Goal: Task Accomplishment & Management: Manage account settings

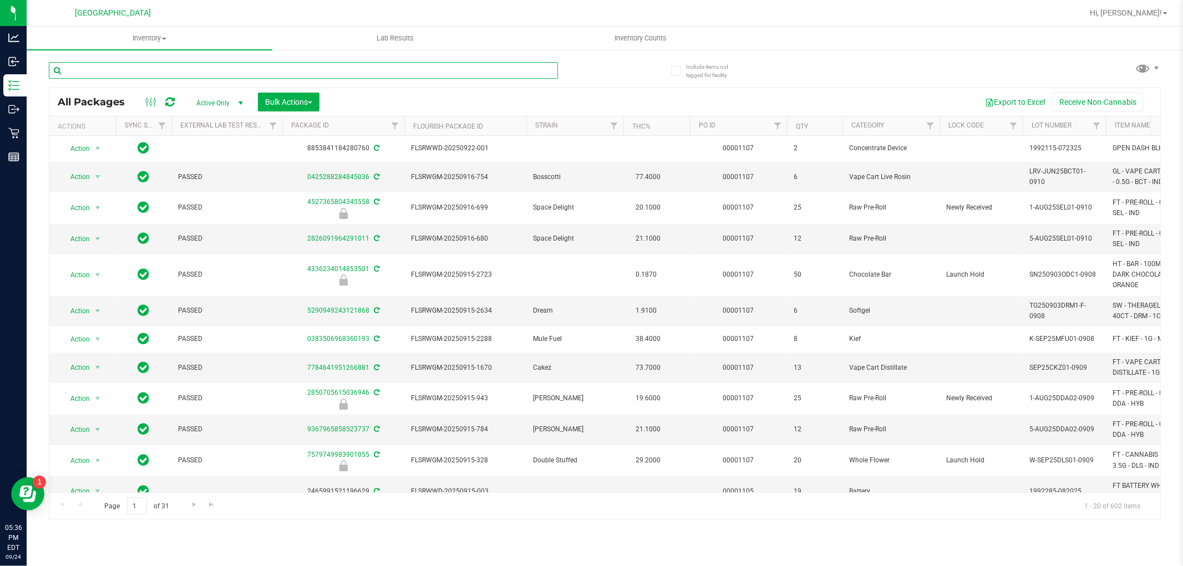
click at [232, 67] on input "text" at bounding box center [303, 70] width 509 height 17
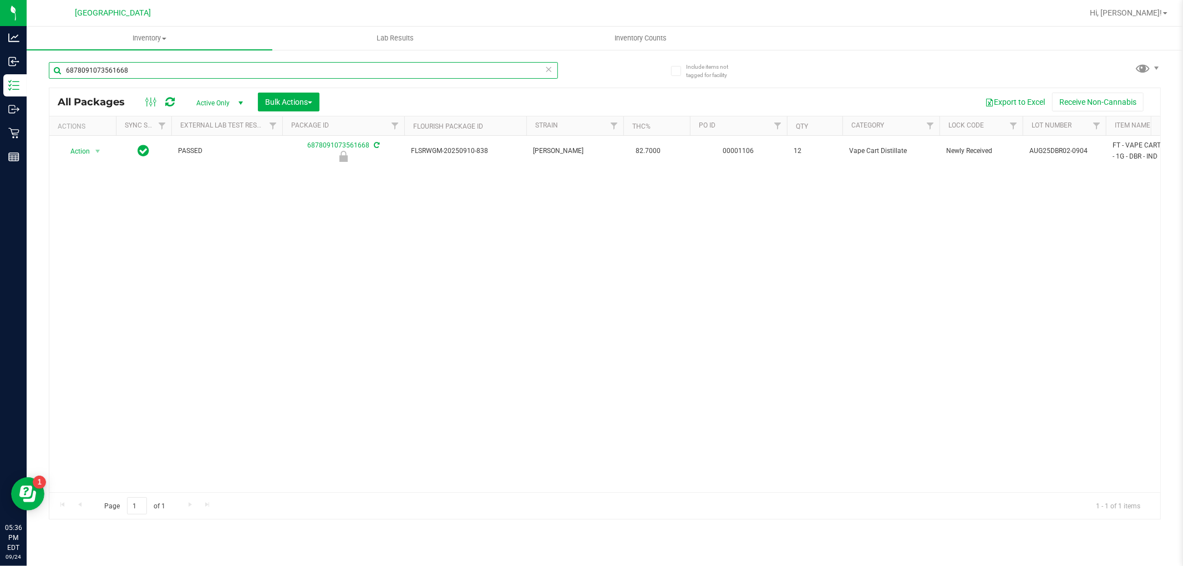
type input "6878091073561668"
click at [97, 133] on th "Actions" at bounding box center [82, 125] width 67 height 19
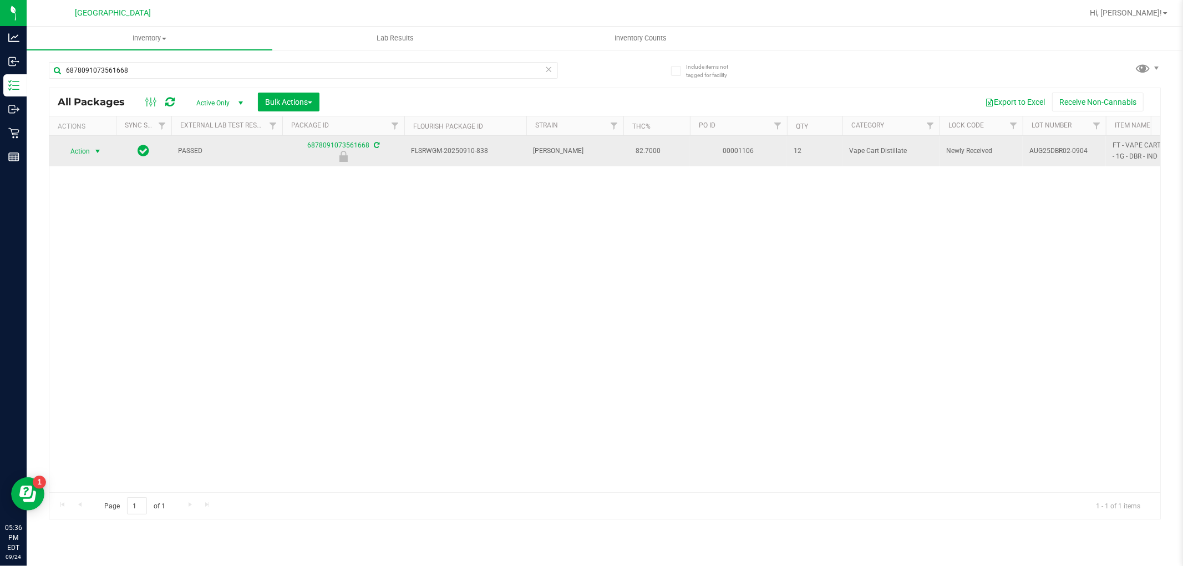
click at [96, 151] on span "select" at bounding box center [97, 151] width 9 height 9
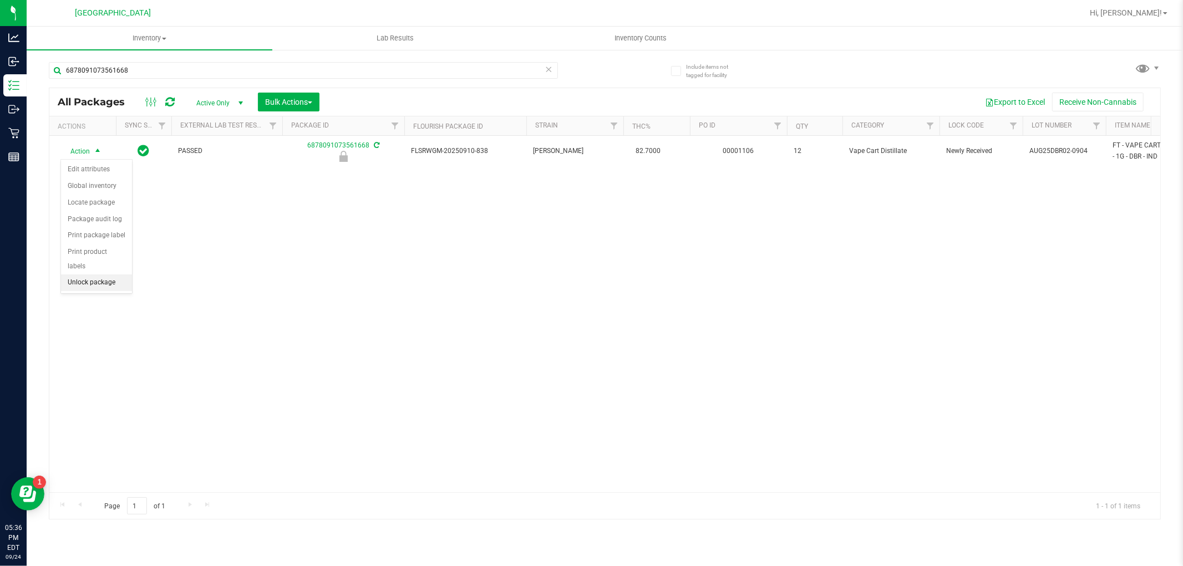
click at [106, 290] on li "Unlock package" at bounding box center [96, 282] width 71 height 17
click at [27, 154] on div "Include items not tagged for facility 6878091073561668 All Packages Active Only…" at bounding box center [605, 218] width 1156 height 338
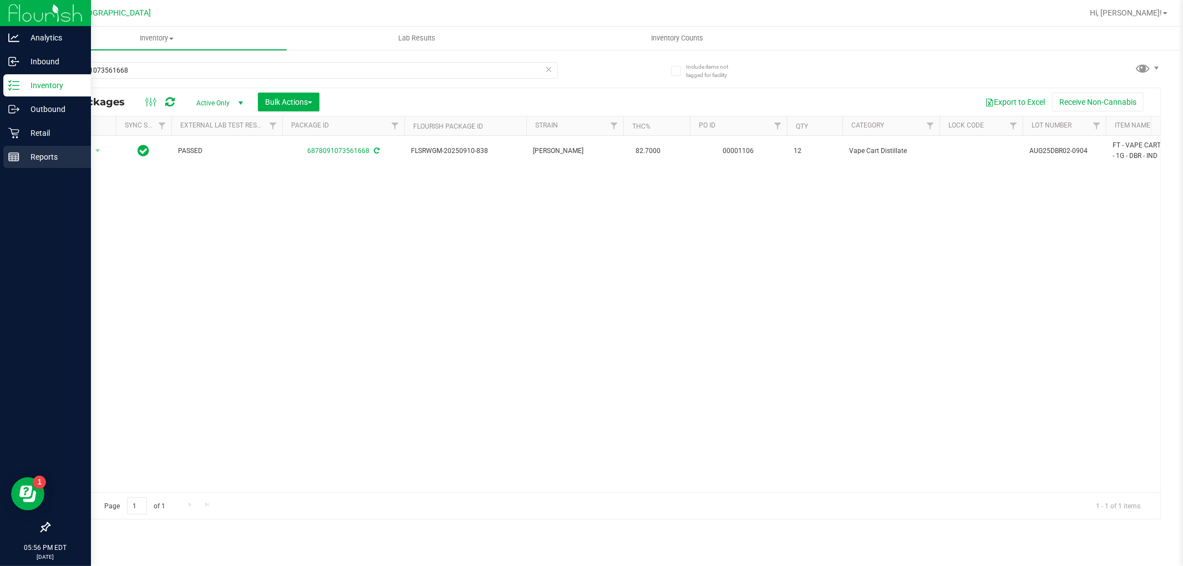
click at [2, 159] on link "Reports" at bounding box center [45, 158] width 91 height 24
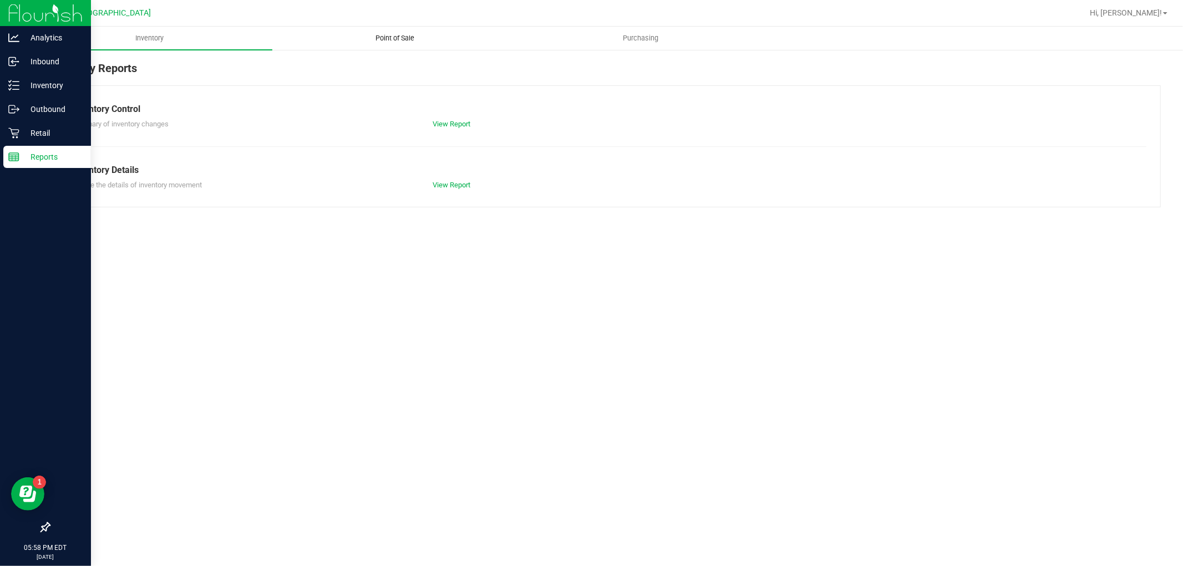
click at [416, 43] on uib-tab-heading "Point of Sale" at bounding box center [395, 38] width 244 height 22
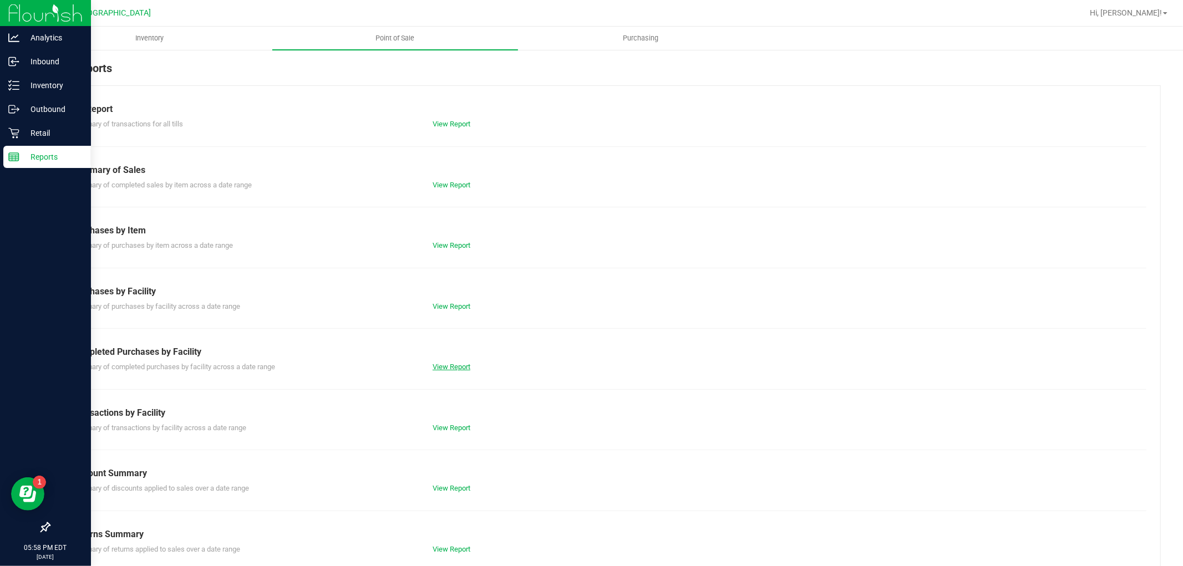
click at [446, 363] on link "View Report" at bounding box center [451, 367] width 38 height 8
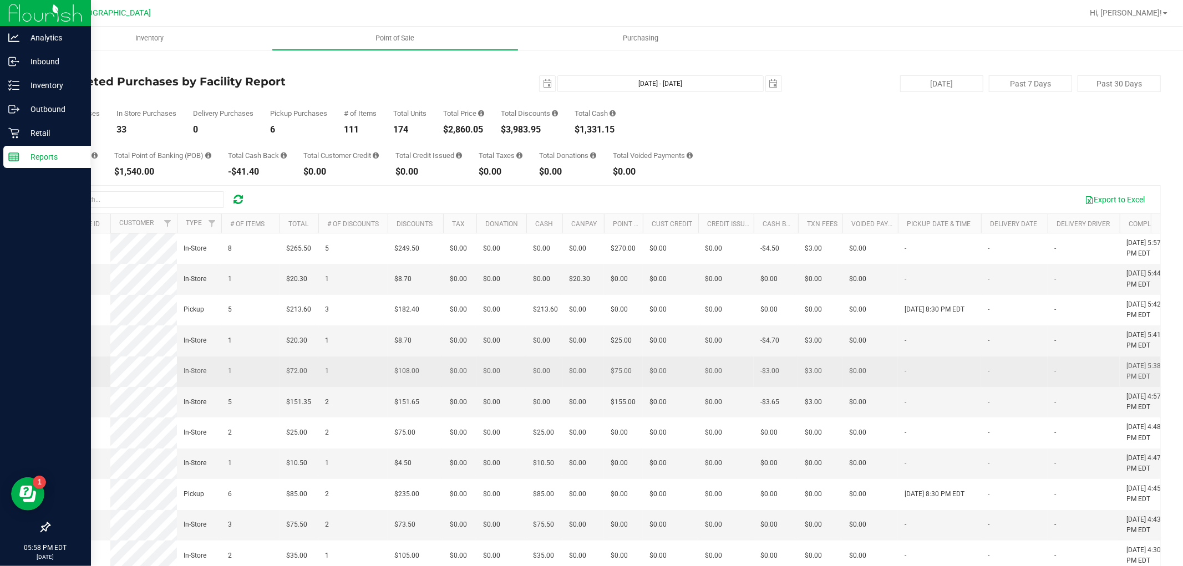
click at [466, 376] on span "$0.00" at bounding box center [458, 371] width 17 height 11
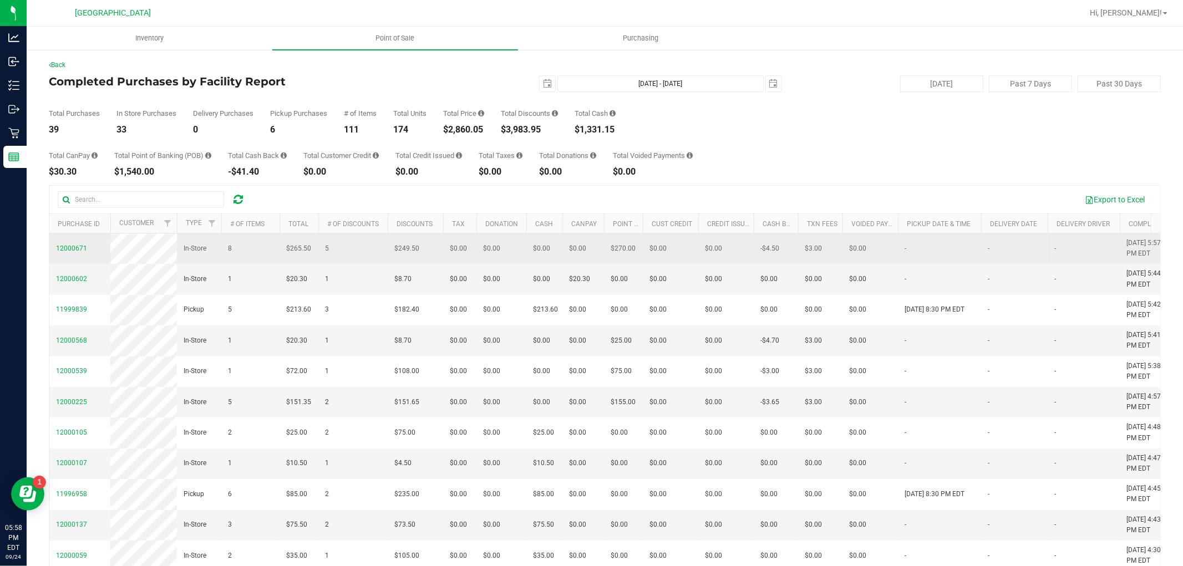
drag, startPoint x: 928, startPoint y: 418, endPoint x: 108, endPoint y: 262, distance: 834.7
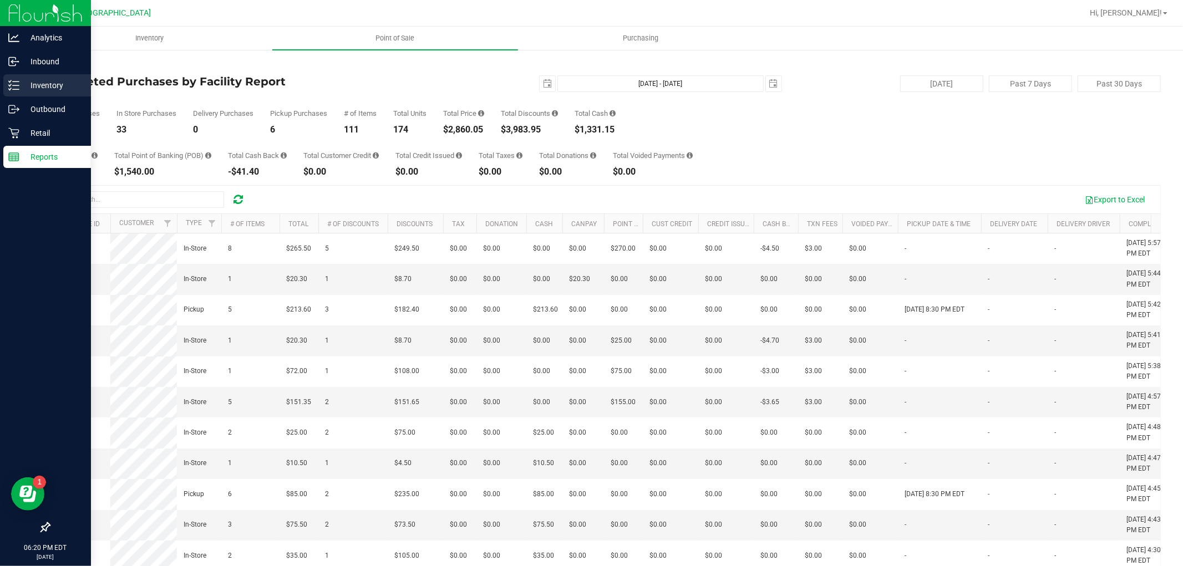
click at [15, 89] on line at bounding box center [16, 89] width 6 height 0
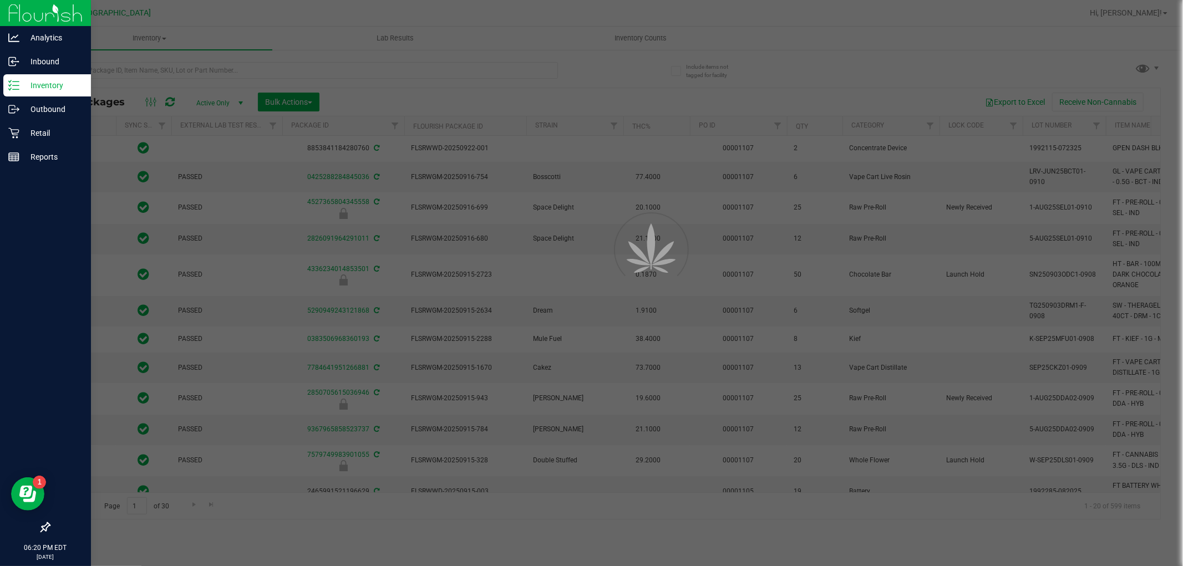
click at [222, 78] on div at bounding box center [591, 283] width 1183 height 566
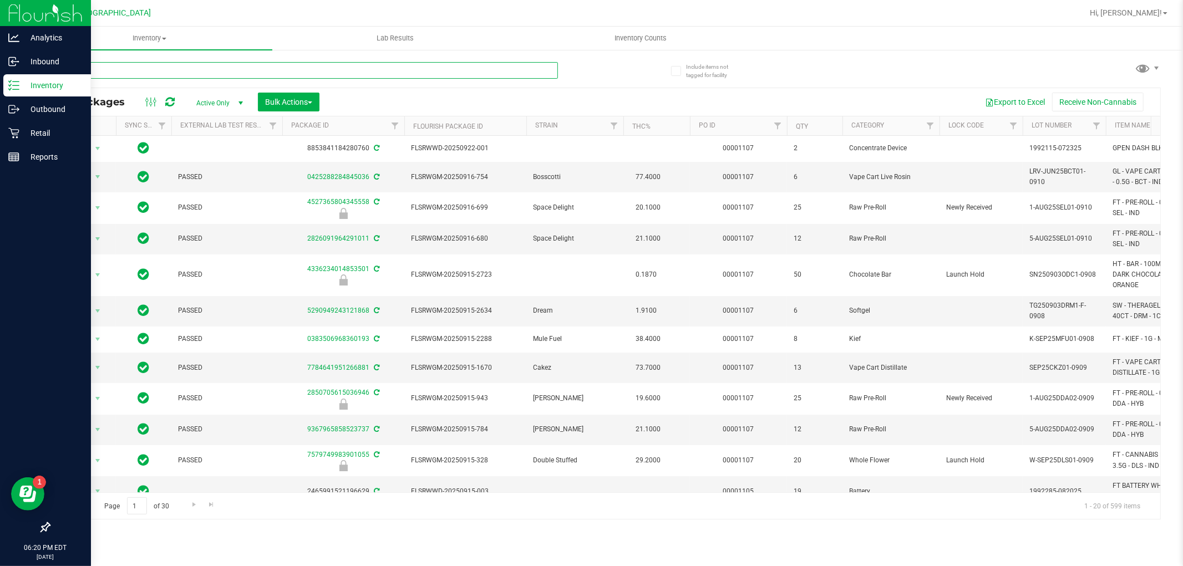
click at [169, 73] on input "text" at bounding box center [303, 70] width 509 height 17
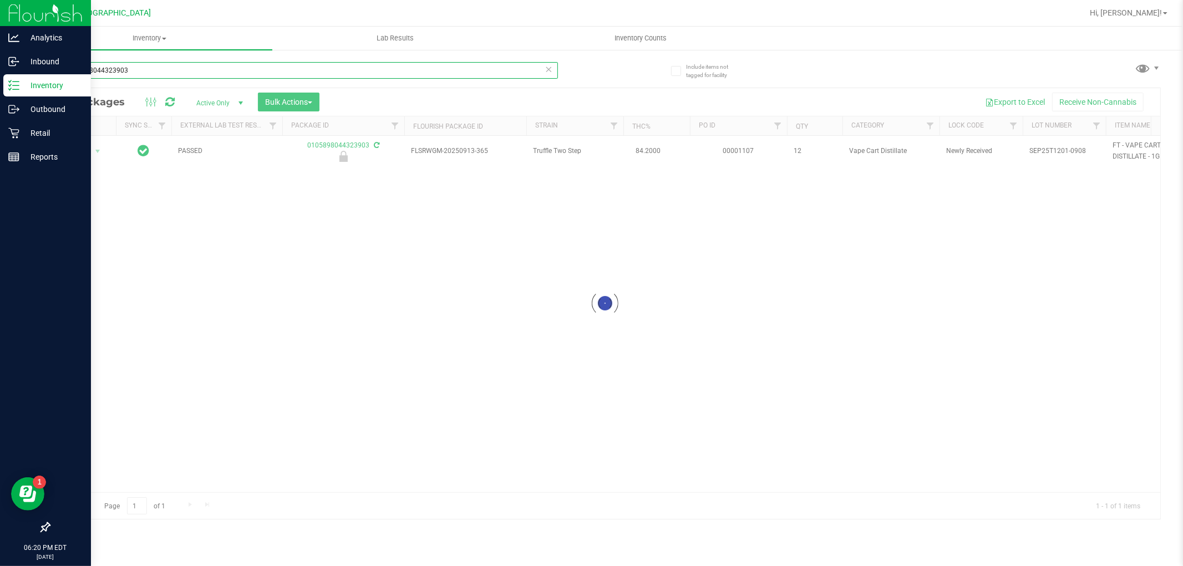
type input "0105898044323903"
click at [98, 152] on div at bounding box center [604, 303] width 1110 height 431
click at [92, 154] on div at bounding box center [604, 303] width 1110 height 431
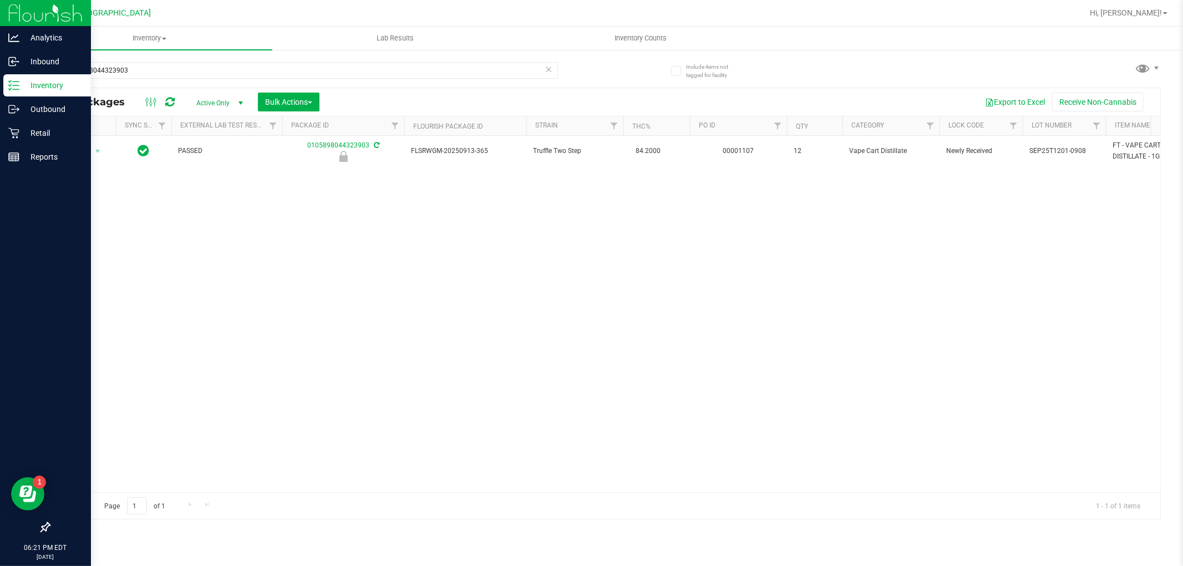
click at [86, 134] on th "Actions" at bounding box center [82, 125] width 67 height 19
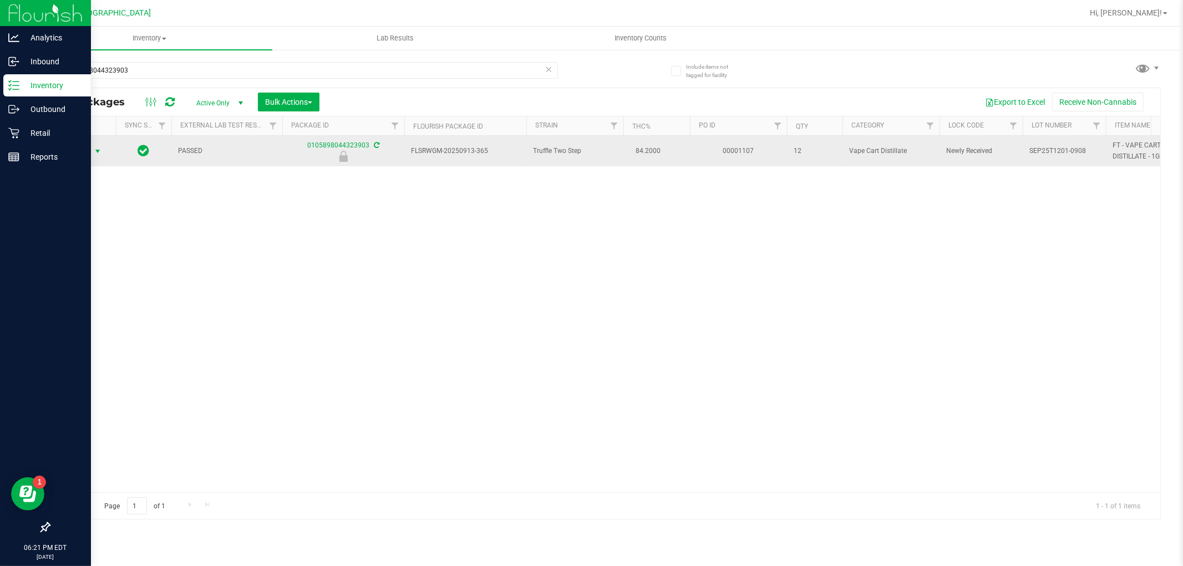
click at [97, 151] on span "select" at bounding box center [97, 151] width 9 height 9
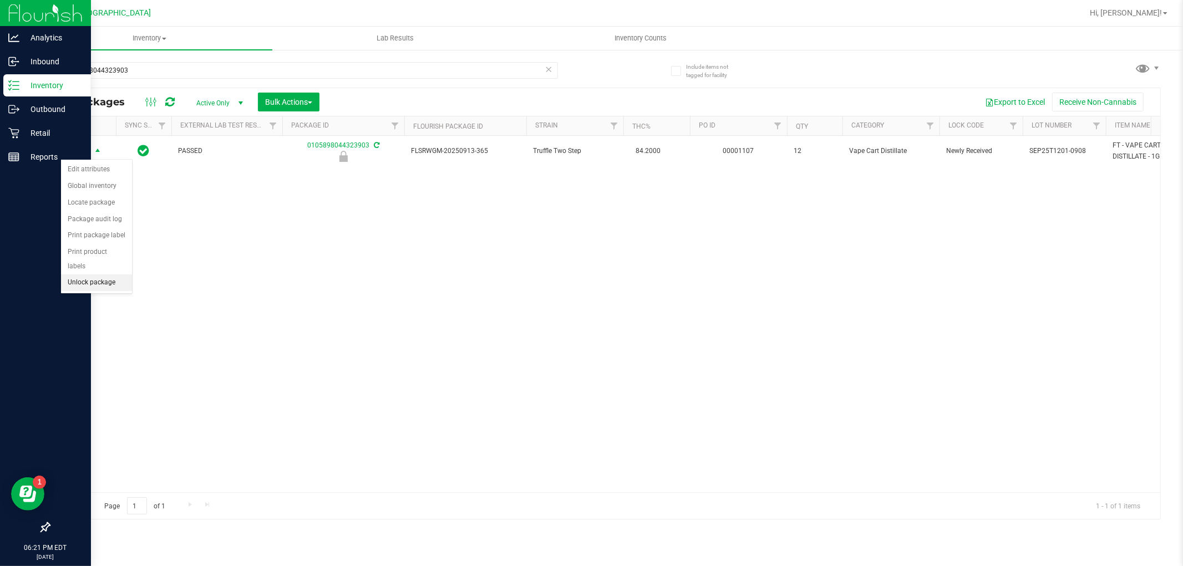
click at [99, 288] on li "Unlock package" at bounding box center [96, 282] width 71 height 17
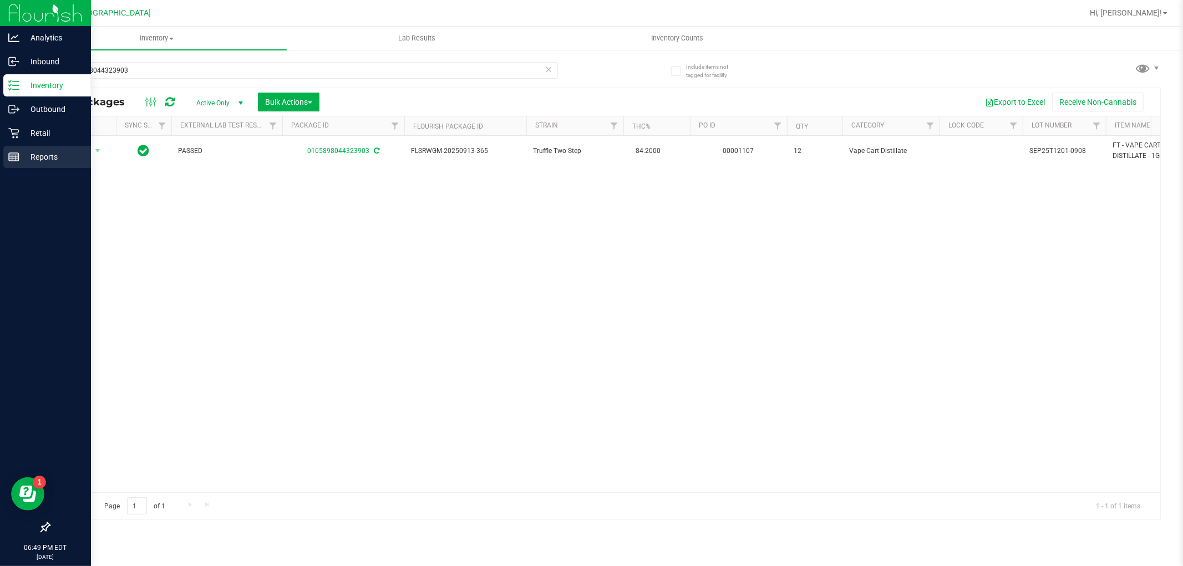
click at [19, 156] on p "Reports" at bounding box center [52, 156] width 67 height 13
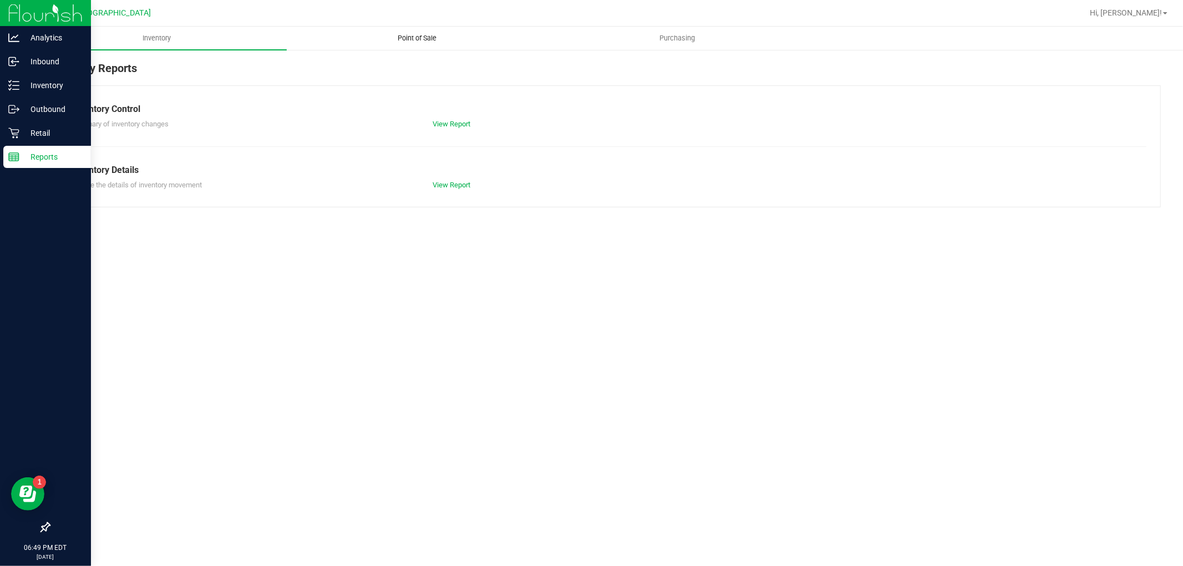
click at [427, 45] on uib-tab-heading "Point of Sale" at bounding box center [416, 38] width 259 height 22
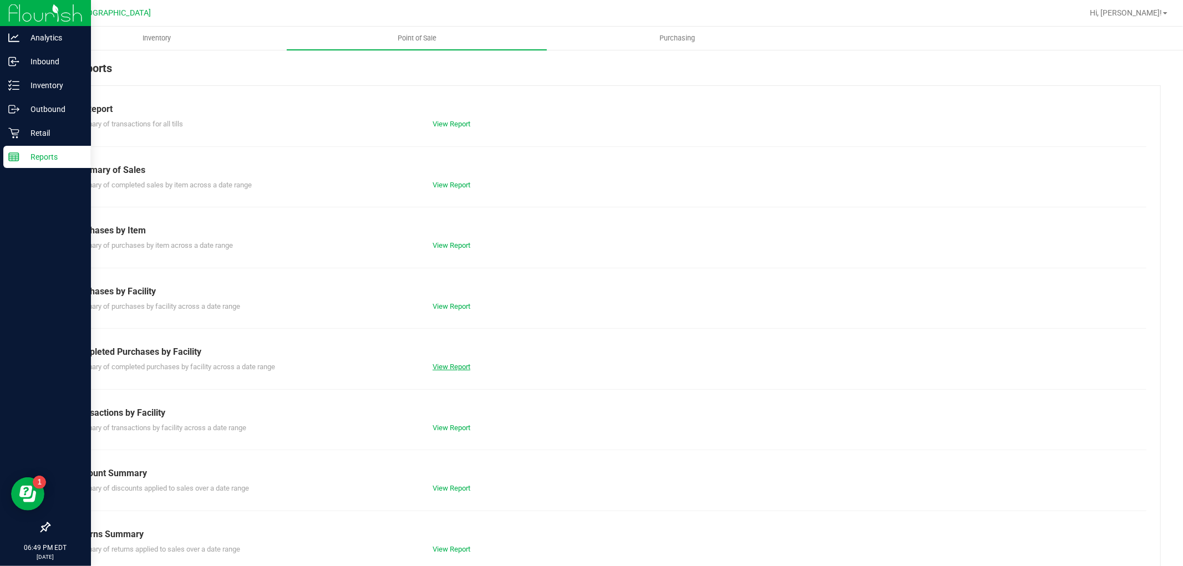
click at [457, 363] on link "View Report" at bounding box center [451, 367] width 38 height 8
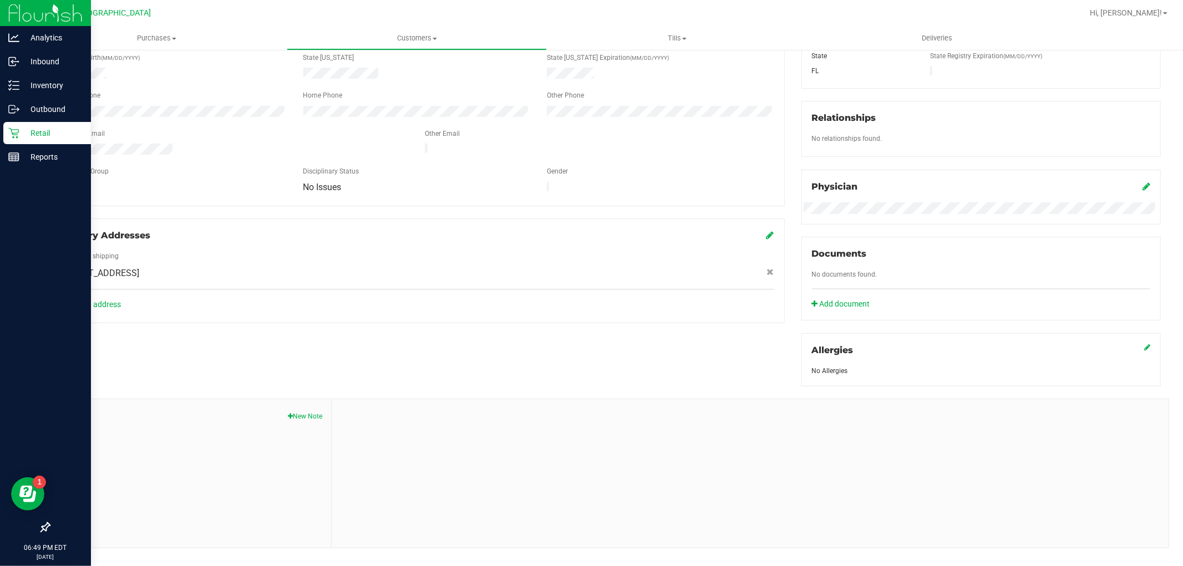
scroll to position [236, 0]
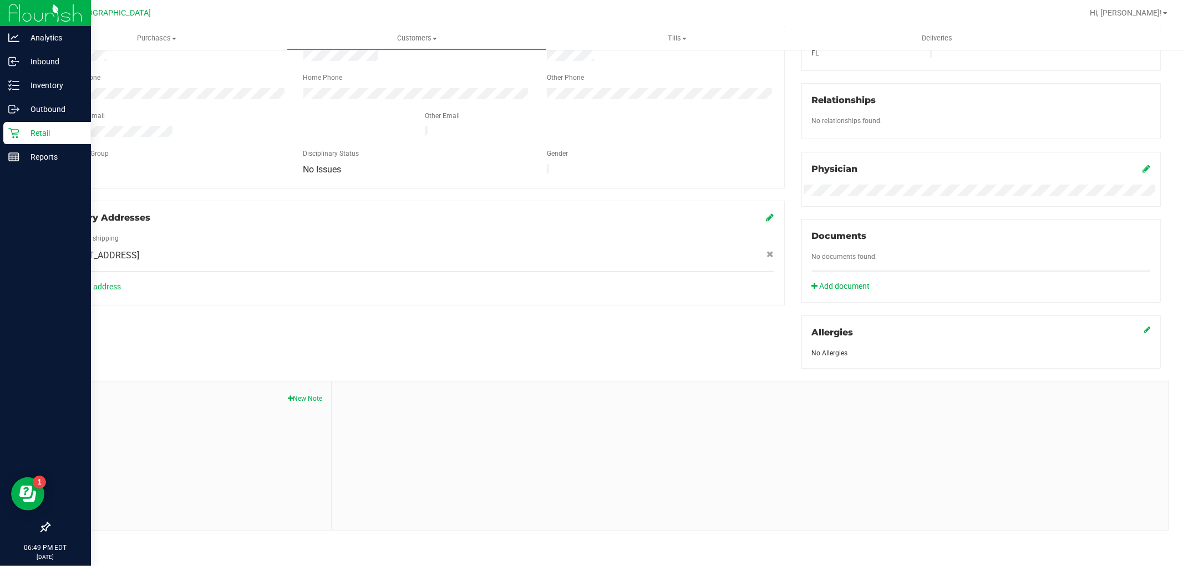
click at [308, 397] on button "New Note" at bounding box center [305, 399] width 34 height 10
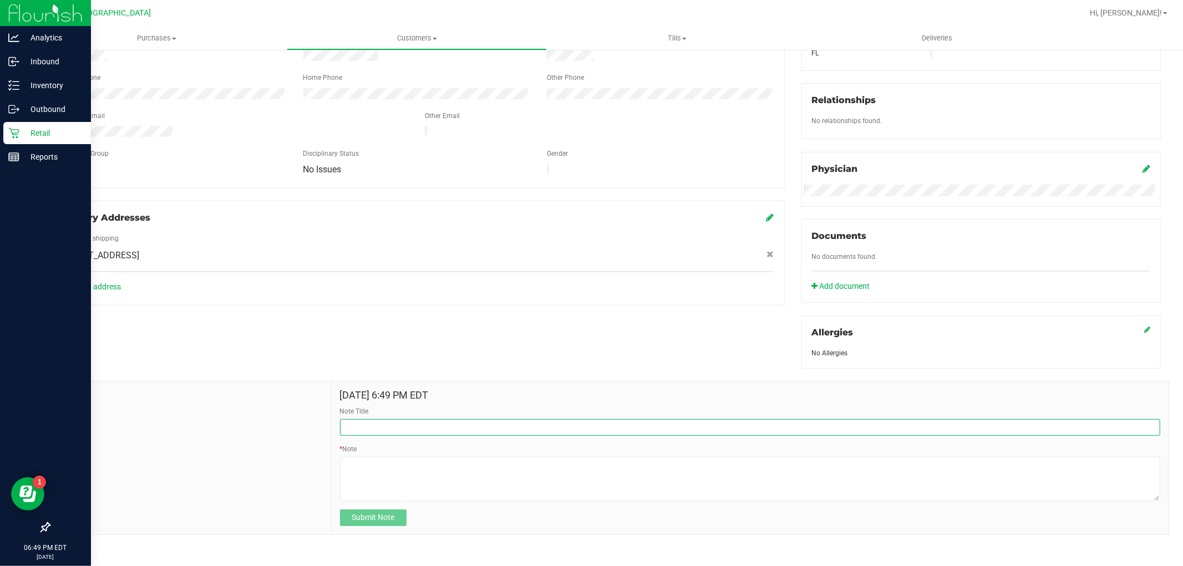
click at [677, 427] on input "Note Title" at bounding box center [750, 427] width 820 height 17
type input "h"
type input "honored 80% off"
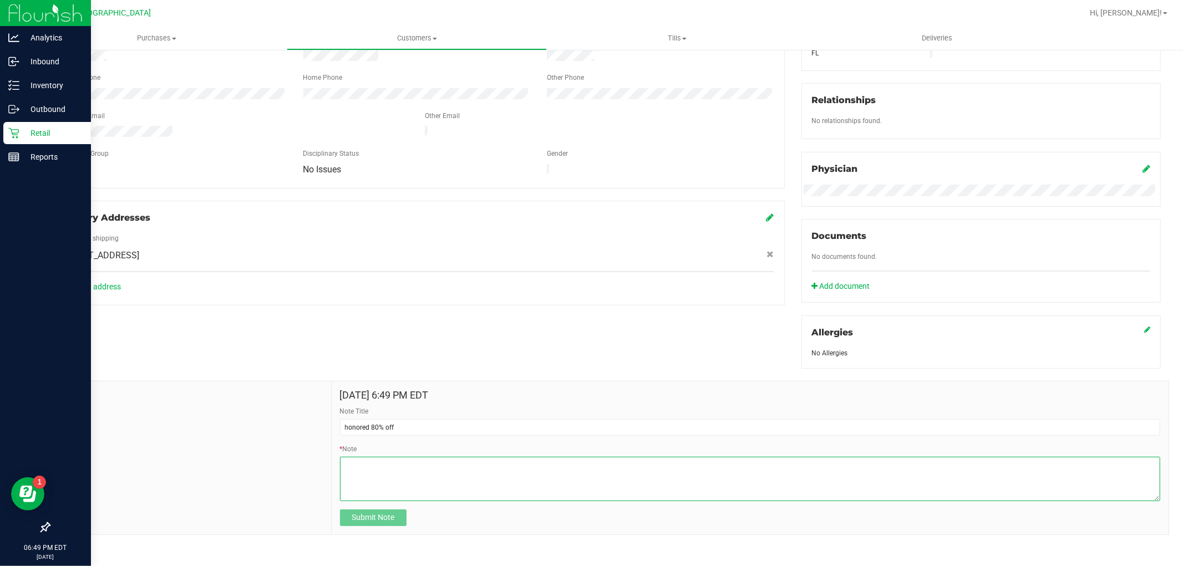
click at [642, 475] on textarea "* Note" at bounding box center [750, 479] width 820 height 44
type textarea "asst. manager approved 80% off bdt DH"
click at [370, 513] on span "Submit Note" at bounding box center [372, 517] width 43 height 9
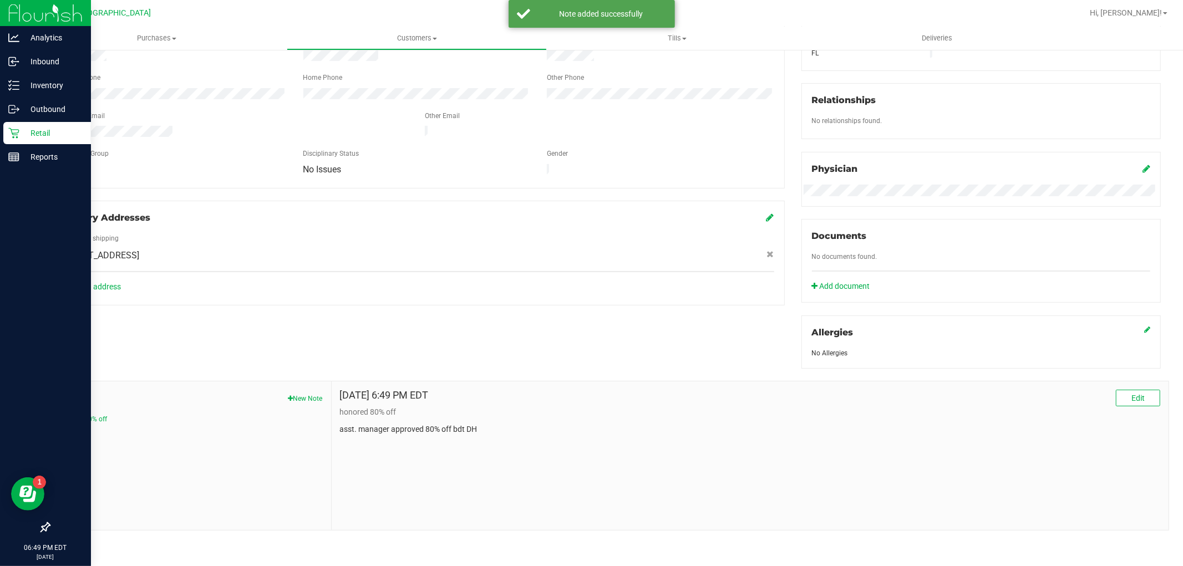
click at [59, 129] on p "Retail" at bounding box center [52, 132] width 67 height 13
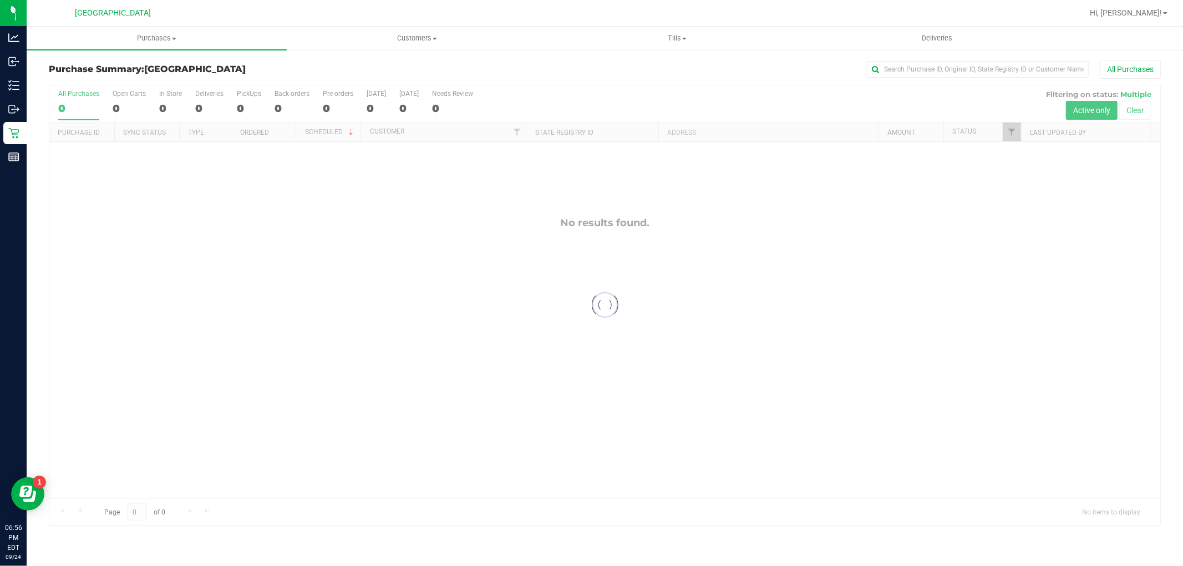
click at [27, 154] on div "Purchase Summary: Miami Beach WC All Purchases Loading... All Purchases 0 Open …" at bounding box center [605, 293] width 1156 height 488
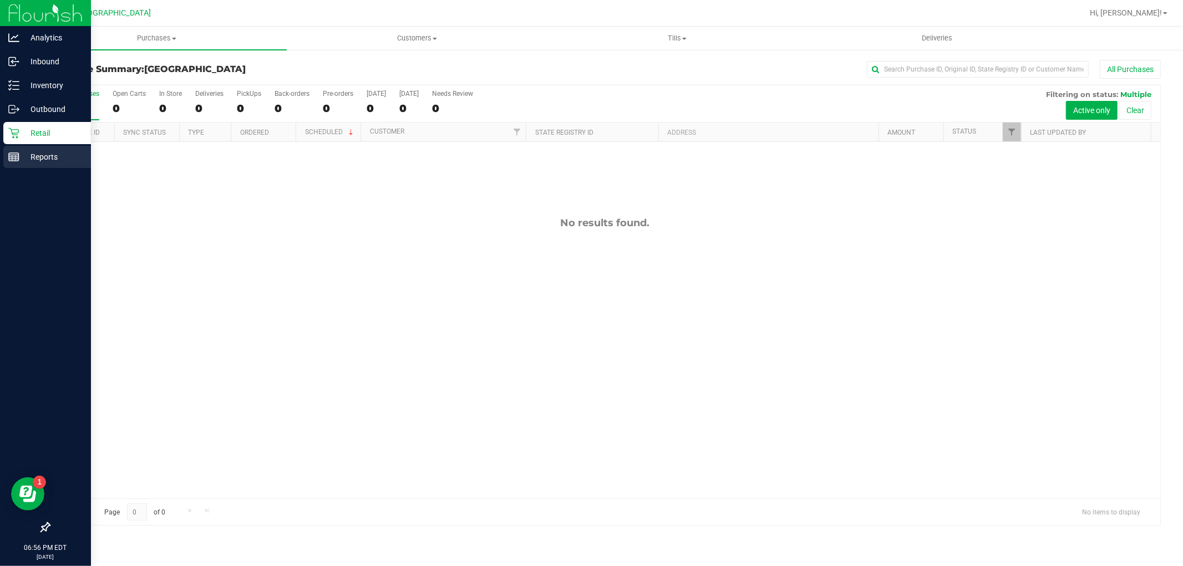
click at [23, 154] on p "Reports" at bounding box center [52, 156] width 67 height 13
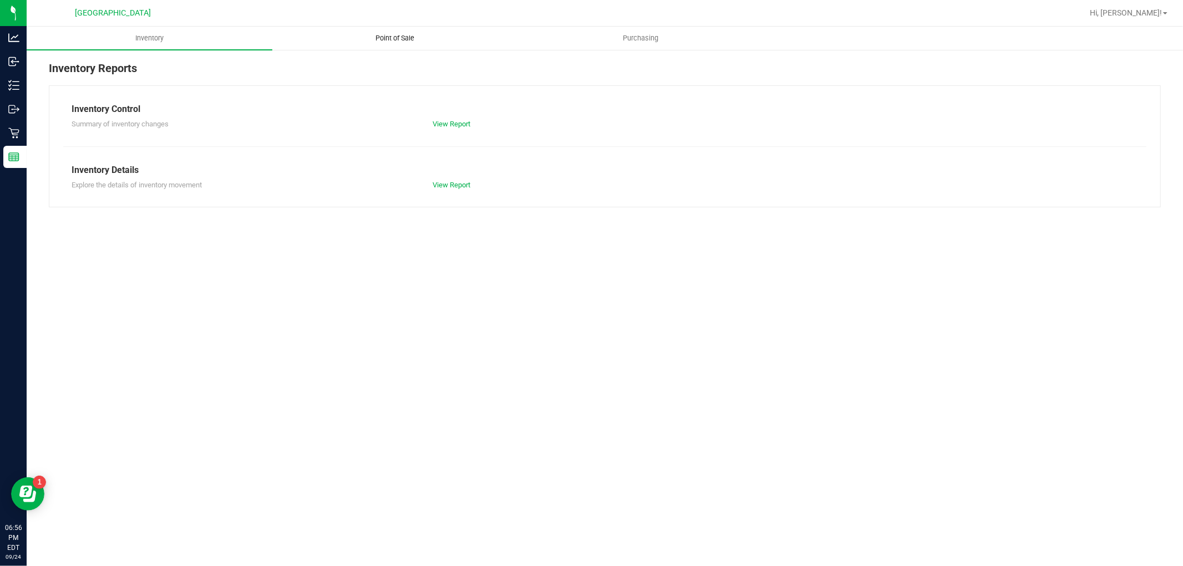
click at [390, 45] on uib-tab-heading "Point of Sale" at bounding box center [395, 38] width 244 height 22
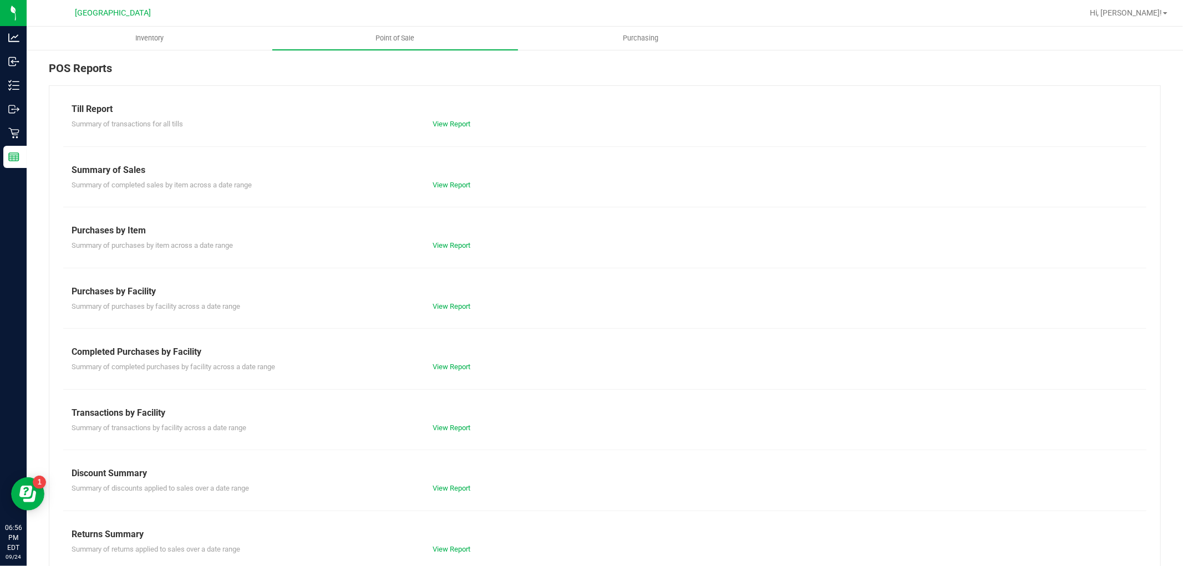
click at [448, 373] on div "Till Report Summary of transactions for all tills View Report Summary of Sales …" at bounding box center [605, 328] width 1112 height 486
click at [448, 368] on link "View Report" at bounding box center [451, 367] width 38 height 8
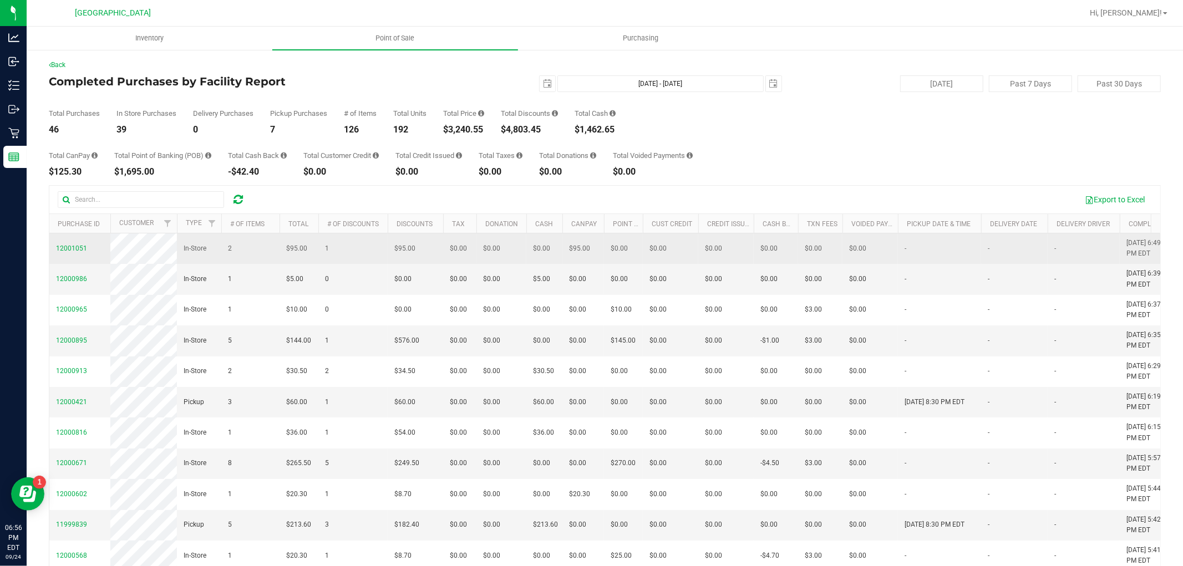
drag, startPoint x: 965, startPoint y: 431, endPoint x: 103, endPoint y: 262, distance: 878.6
